Goal: Find contact information: Find contact information

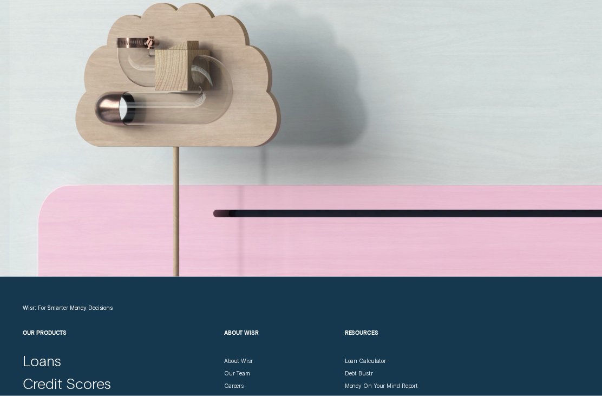
scroll to position [2754, 0]
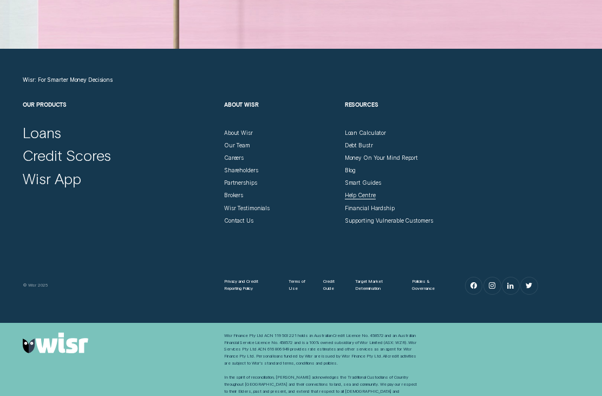
click at [366, 199] on div "Help Centre" at bounding box center [360, 195] width 31 height 7
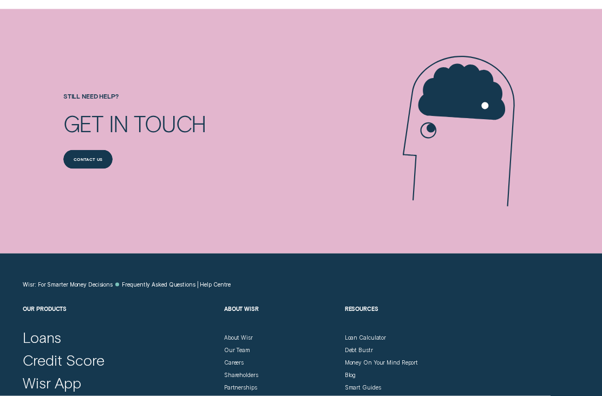
scroll to position [725, 0]
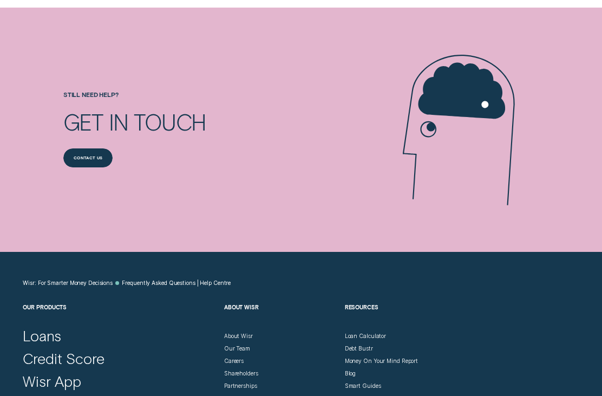
click at [100, 157] on div "Contact us" at bounding box center [88, 159] width 29 height 4
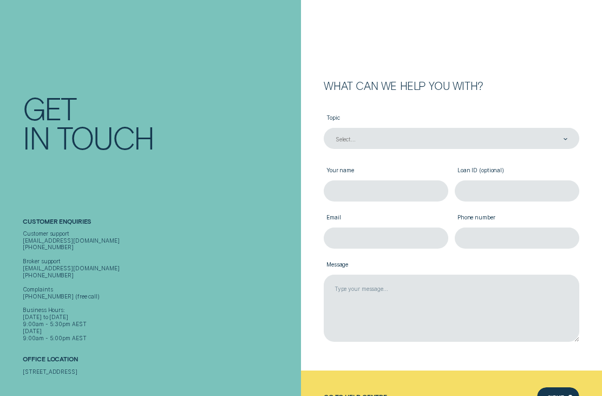
scroll to position [56, 0]
